Goal: Task Accomplishment & Management: Complete application form

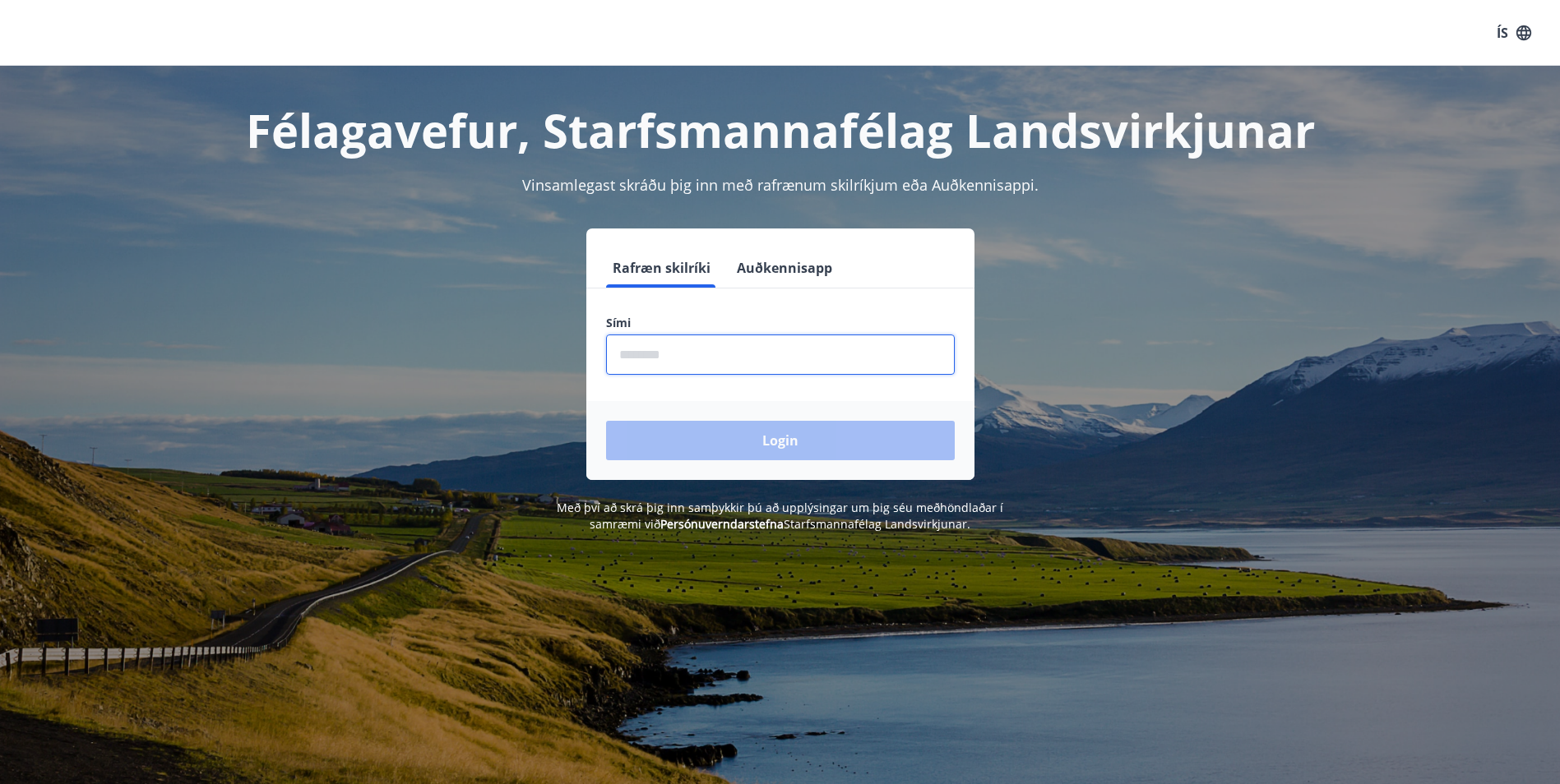
click at [667, 347] on input "phone" at bounding box center [781, 354] width 349 height 40
type input "********"
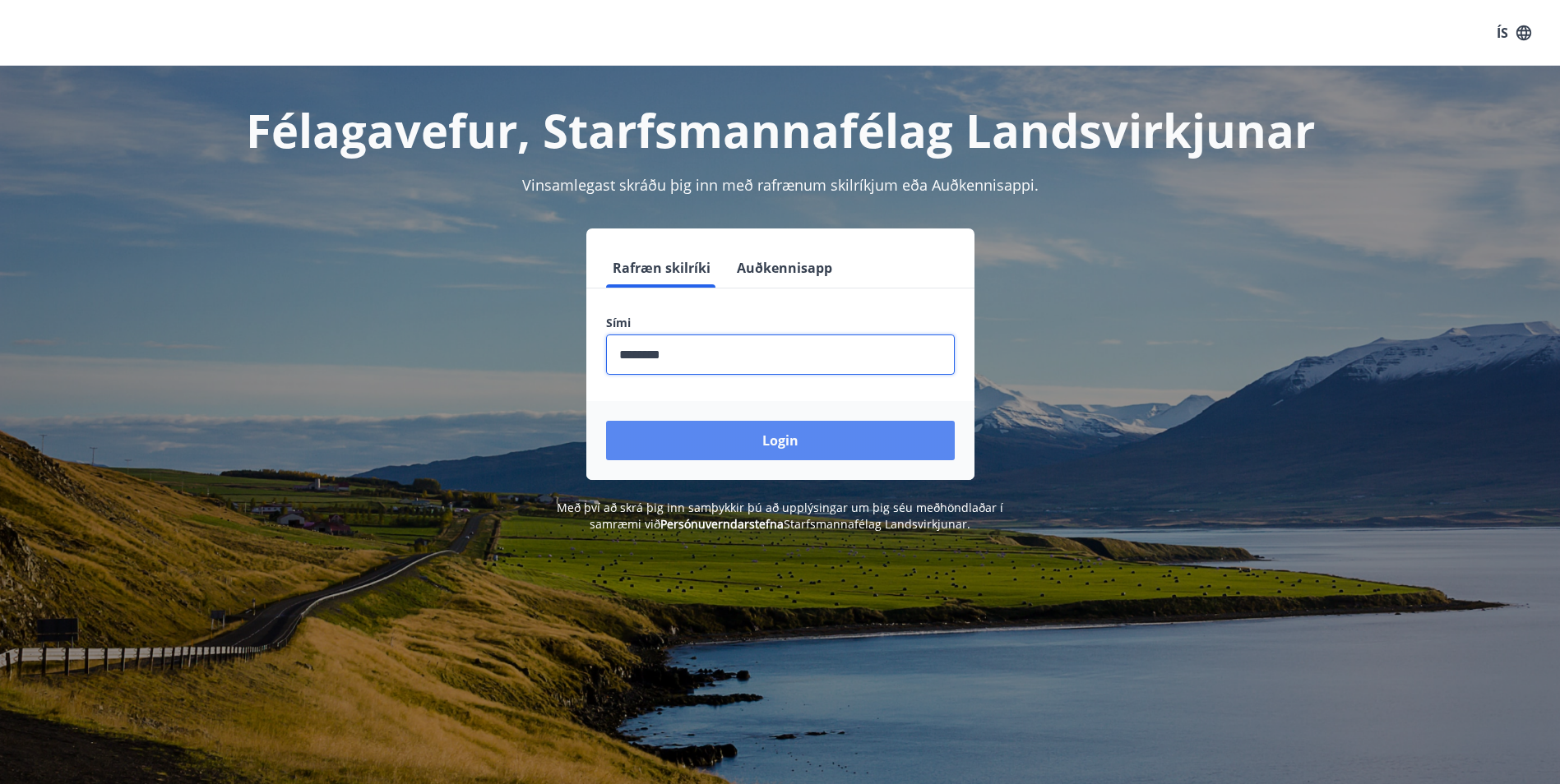
click at [755, 436] on button "Login" at bounding box center [781, 440] width 349 height 39
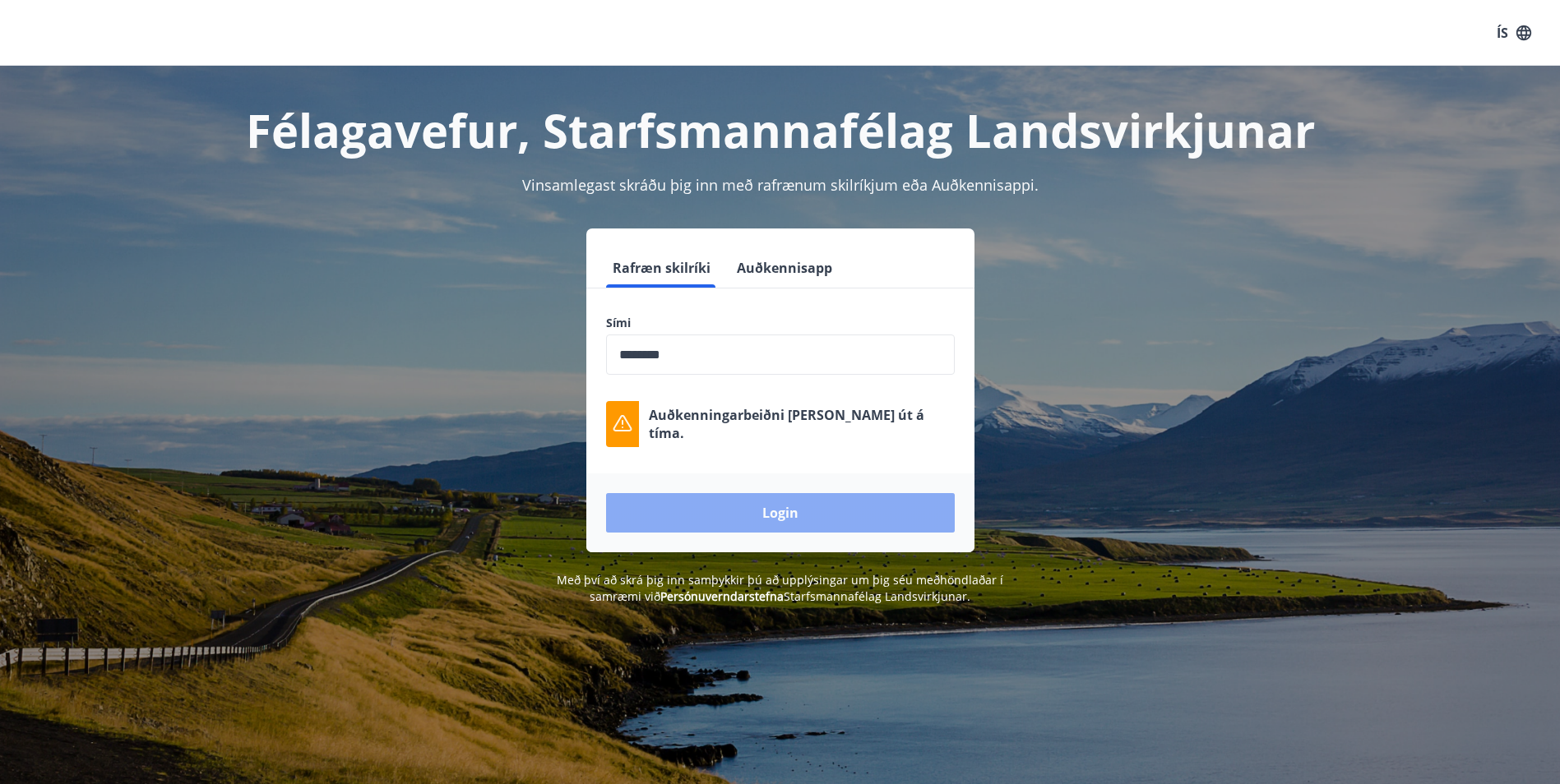
click at [829, 503] on button "Login" at bounding box center [781, 513] width 349 height 39
click at [791, 432] on p "Auðkenningarbeiðni [PERSON_NAME] út á tíma." at bounding box center [802, 424] width 306 height 36
click at [703, 331] on div "Sími ​" at bounding box center [781, 344] width 349 height 60
click at [686, 343] on input "phone" at bounding box center [781, 354] width 349 height 40
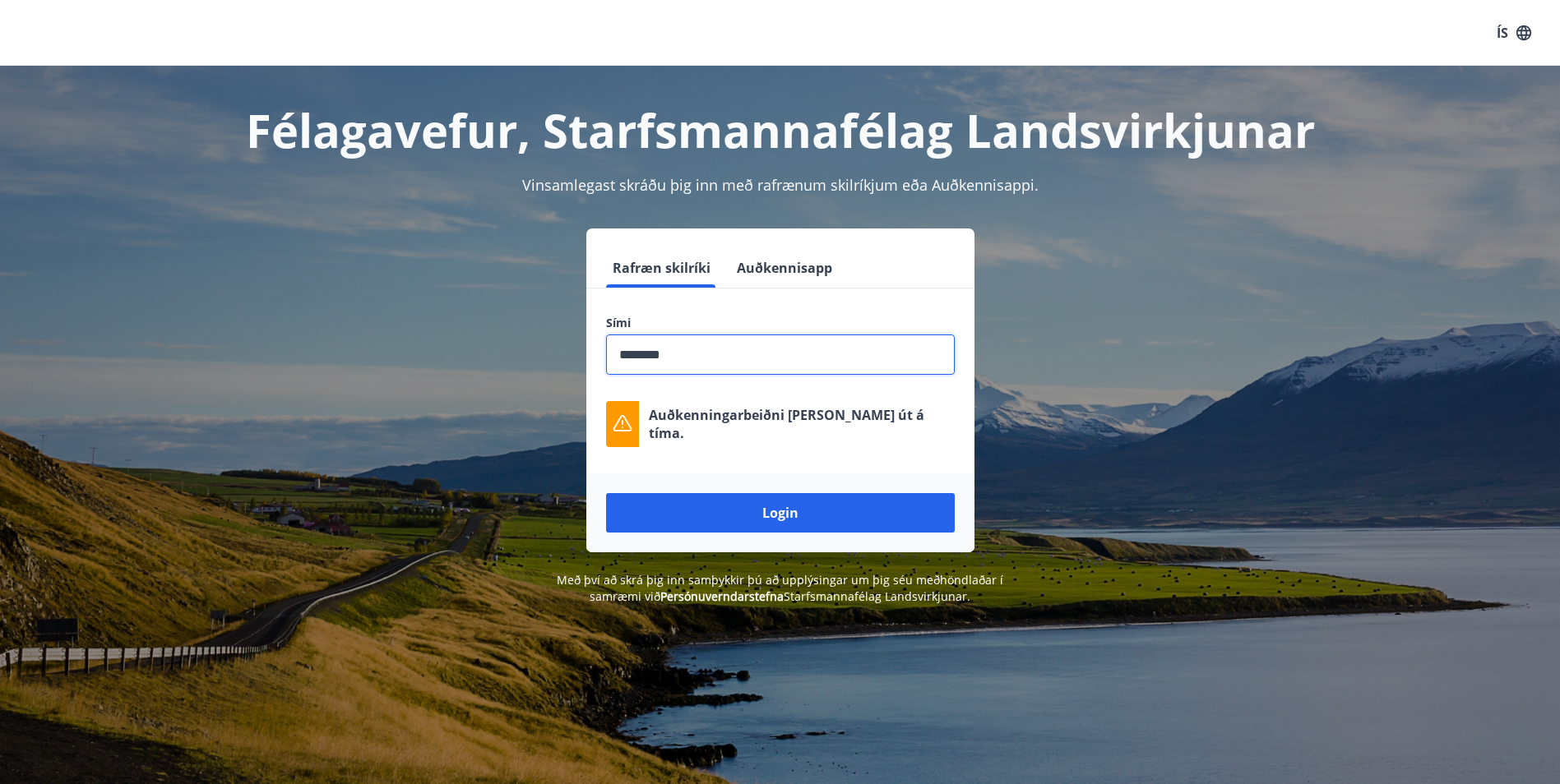
click at [753, 507] on button "Login" at bounding box center [781, 513] width 349 height 39
click at [675, 367] on input "phone" at bounding box center [781, 354] width 349 height 40
click at [649, 359] on input "phone" at bounding box center [781, 354] width 349 height 40
